Goal: Information Seeking & Learning: Learn about a topic

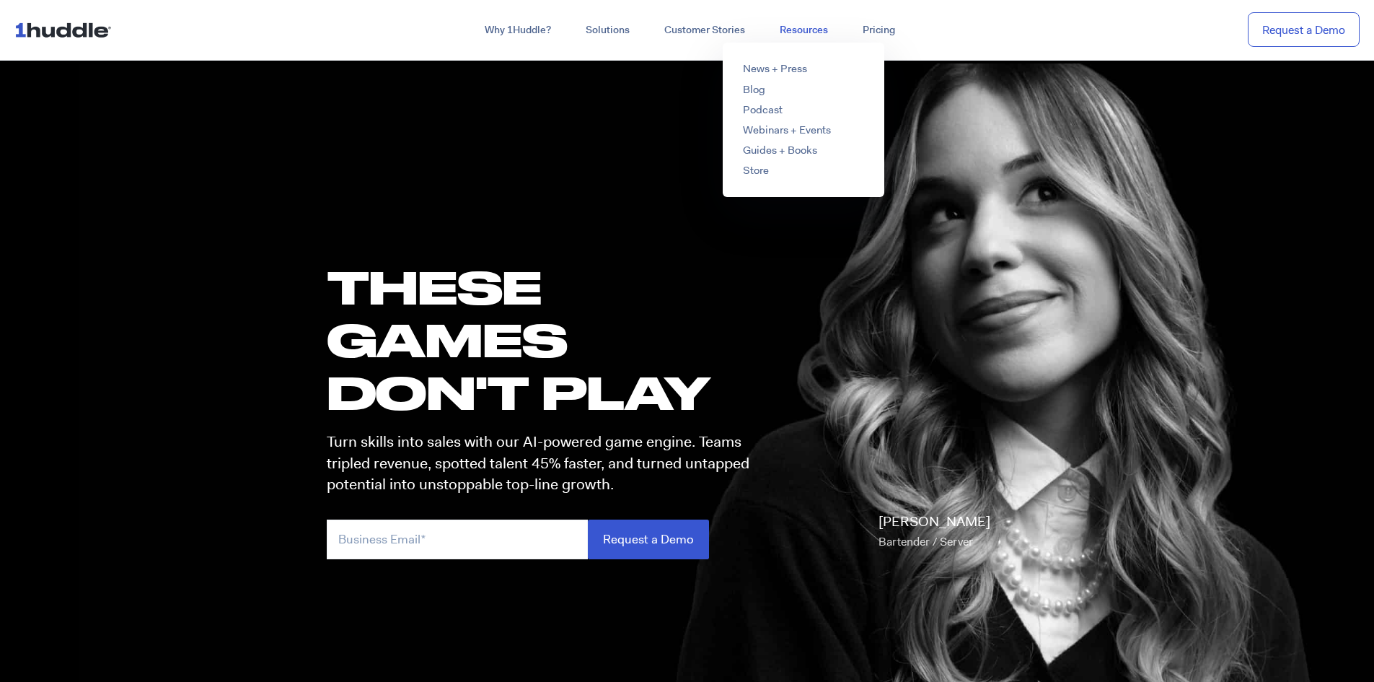
click at [769, 26] on link "Resources" at bounding box center [803, 30] width 83 height 26
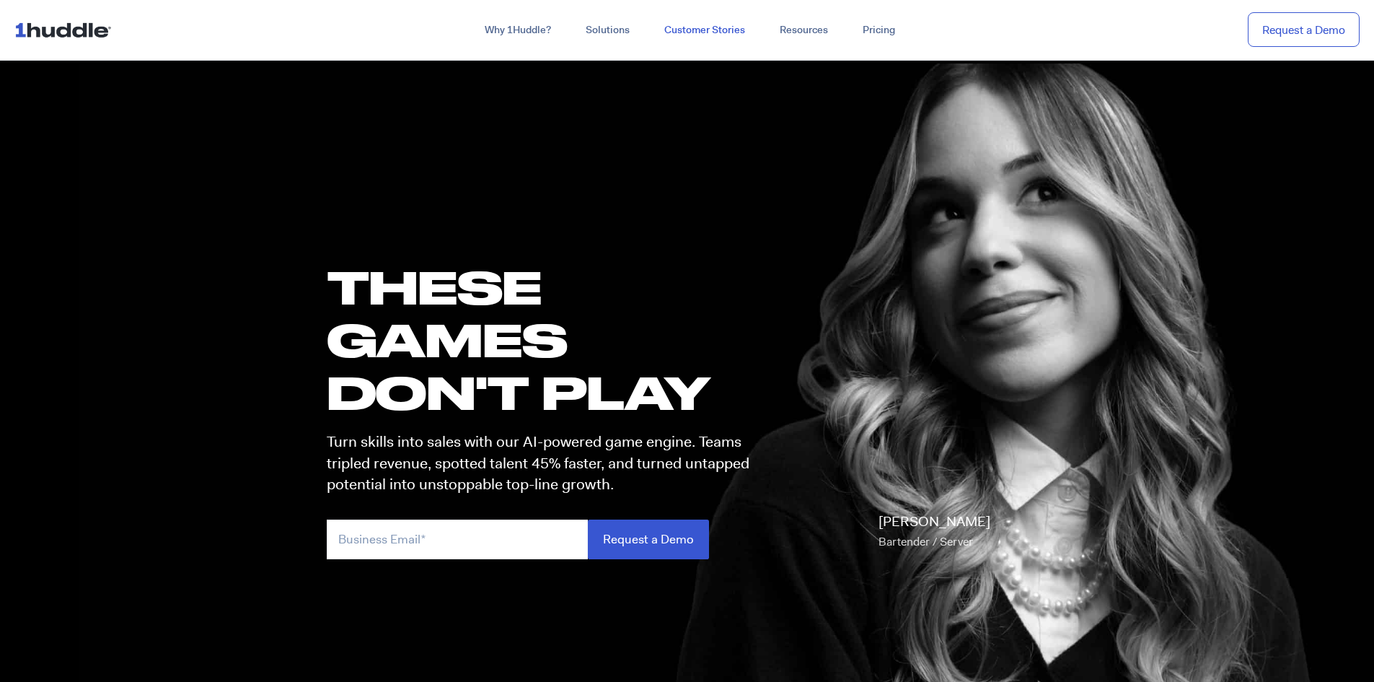
click at [707, 30] on link "Customer Stories" at bounding box center [704, 30] width 115 height 26
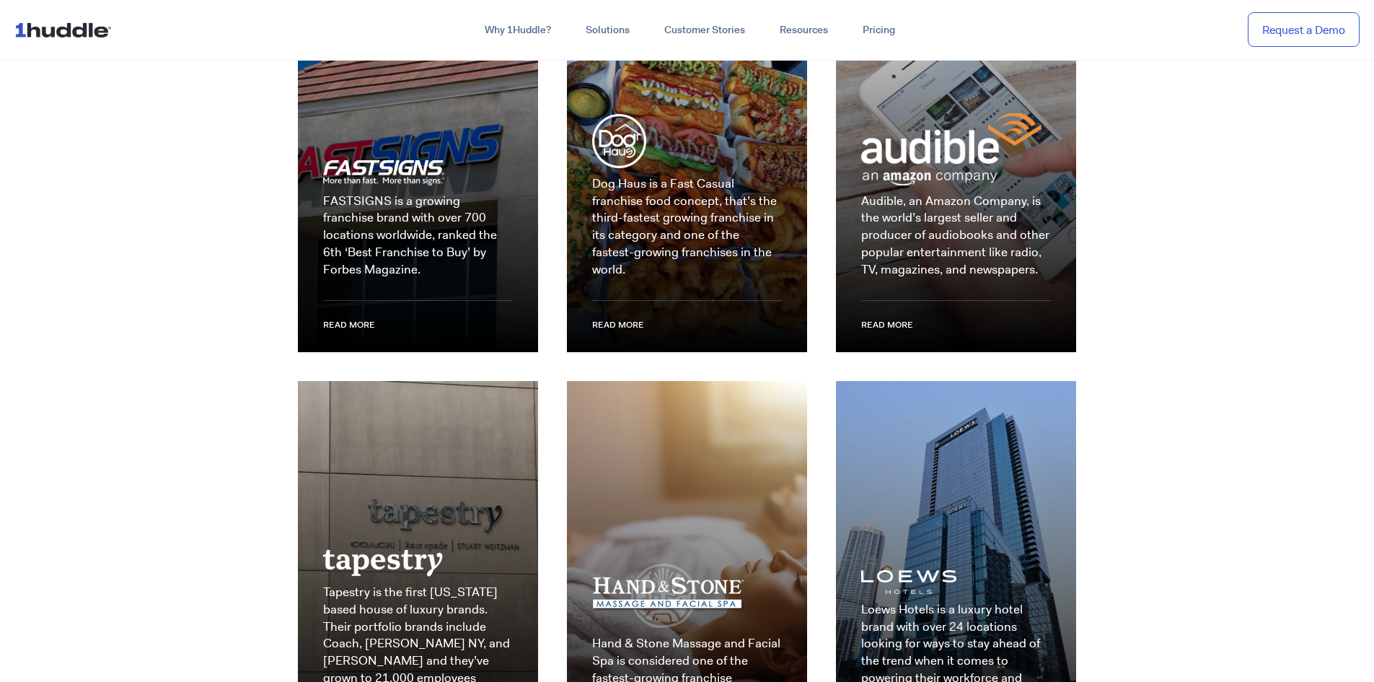
scroll to position [2380, 0]
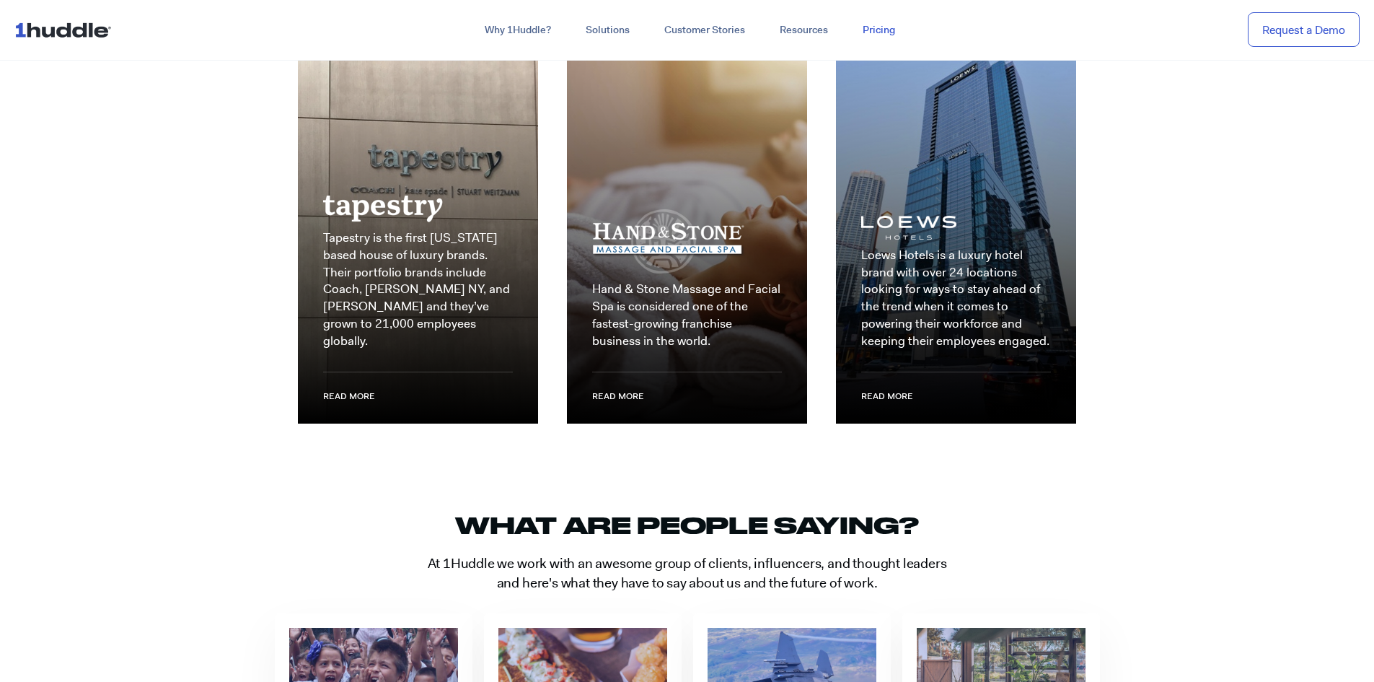
click at [853, 25] on link "Pricing" at bounding box center [878, 30] width 67 height 26
click at [873, 27] on link "Pricing" at bounding box center [878, 30] width 67 height 26
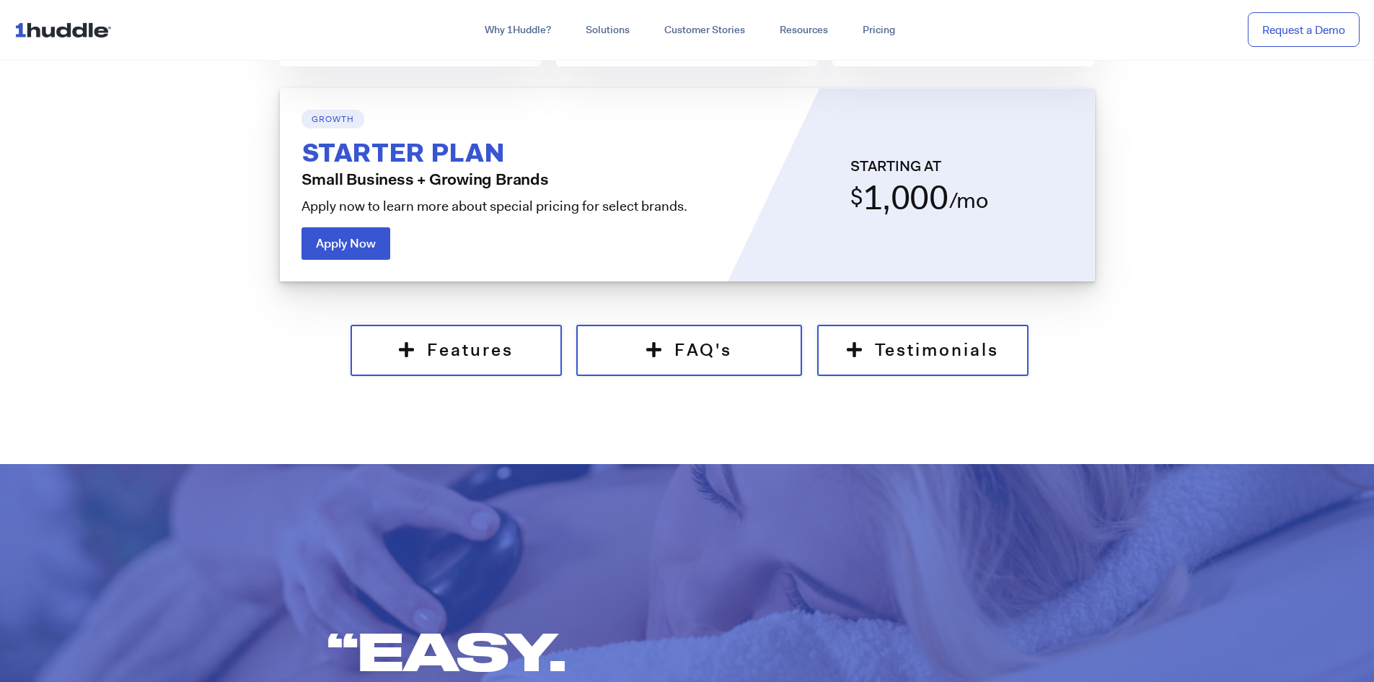
scroll to position [1226, 0]
